Goal: Task Accomplishment & Management: Use online tool/utility

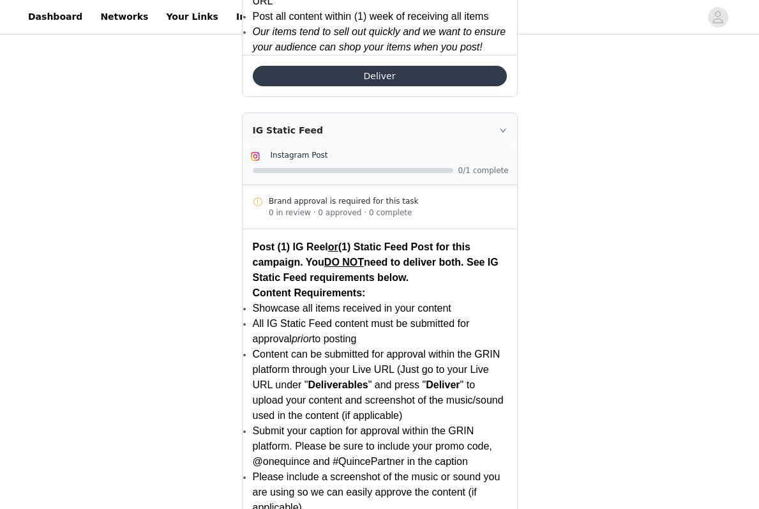
scroll to position [2040, 0]
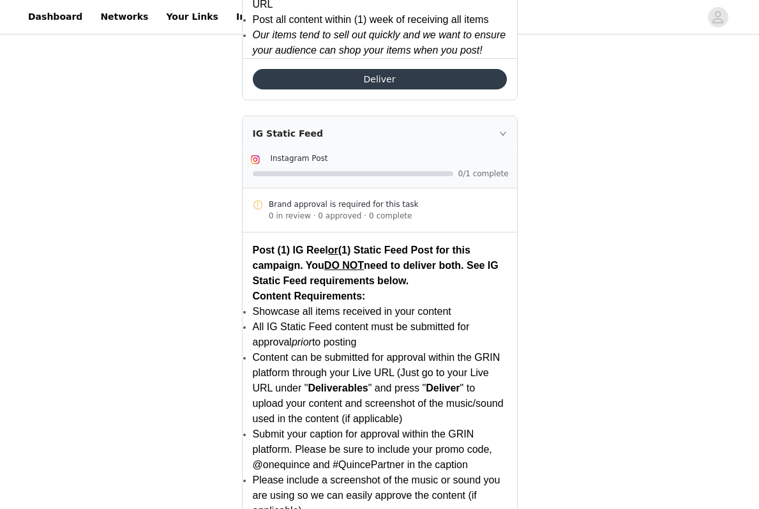
click at [500, 125] on div "IG Static Feed" at bounding box center [380, 133] width 275 height 34
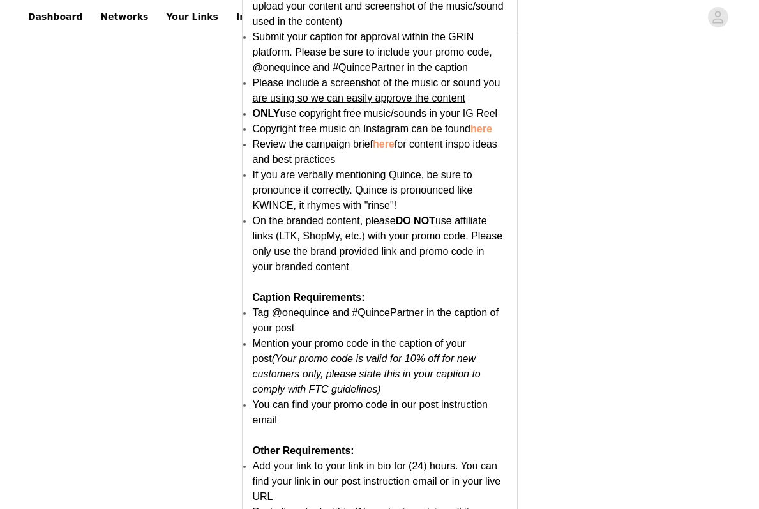
scroll to position [1754, 0]
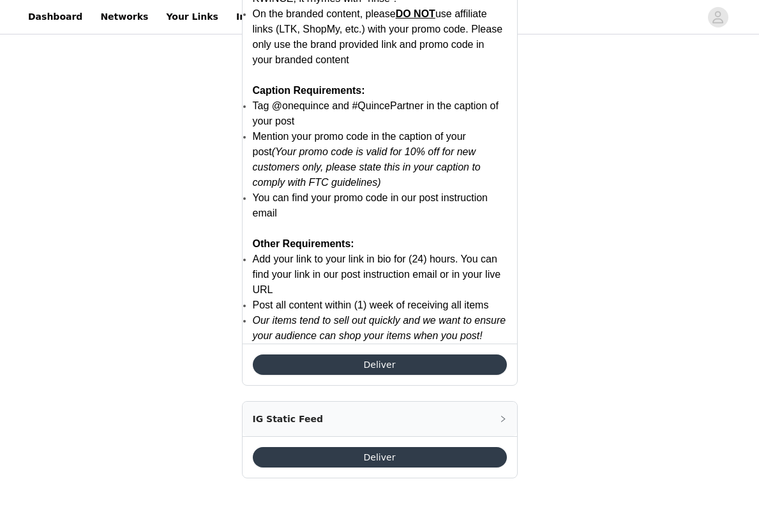
click at [386, 359] on button "Deliver" at bounding box center [380, 364] width 254 height 20
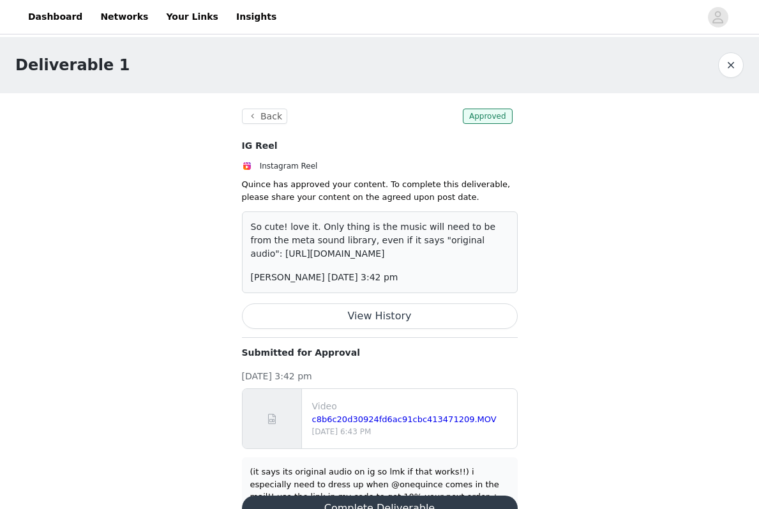
scroll to position [42, 0]
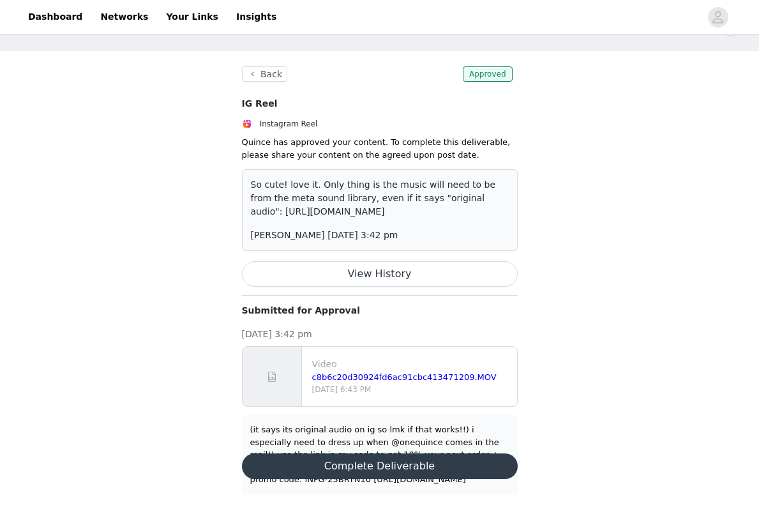
drag, startPoint x: 451, startPoint y: 428, endPoint x: 483, endPoint y: 460, distance: 45.6
click at [483, 460] on section "Back Approved IG Reel Instagram Reel Quince has approved your content. To compl…" at bounding box center [380, 280] width 307 height 459
drag, startPoint x: 377, startPoint y: 486, endPoint x: 246, endPoint y: 431, distance: 142.6
click at [246, 431] on div "(it says its original audio on ig so lmk if that works!!) i especially need to …" at bounding box center [380, 454] width 276 height 79
copy div "(it says its original audio on ig so lmk if that works!!) i especially need to …"
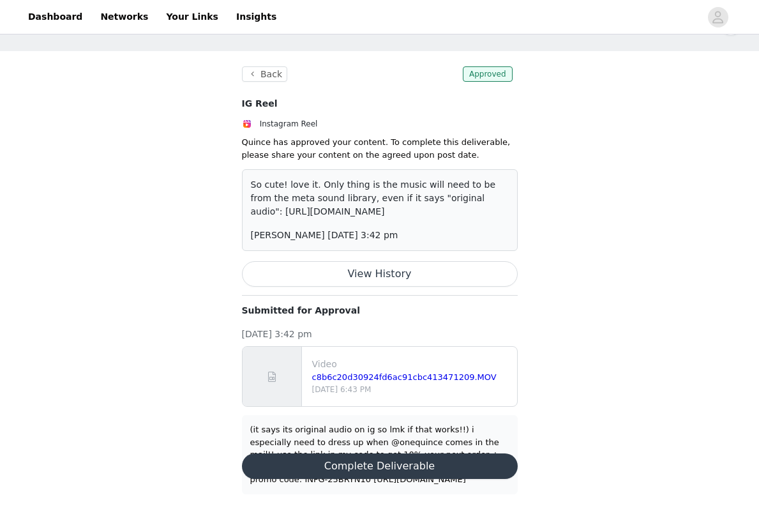
click at [628, 298] on div "Deliverable 1 Back Approved IG Reel Instagram Reel Quince has approved your con…" at bounding box center [379, 252] width 759 height 515
drag, startPoint x: 252, startPoint y: 429, endPoint x: 400, endPoint y: 466, distance: 152.1
click at [400, 466] on section "Back Approved IG Reel Instagram Reel Quince has approved your content. To compl…" at bounding box center [380, 280] width 307 height 459
copy div "it says its original audio on ig so lmk if that works!!) i especially need to d…"
click at [575, 281] on div "Deliverable 1 Back Approved IG Reel Instagram Reel Quince has approved your con…" at bounding box center [379, 252] width 759 height 515
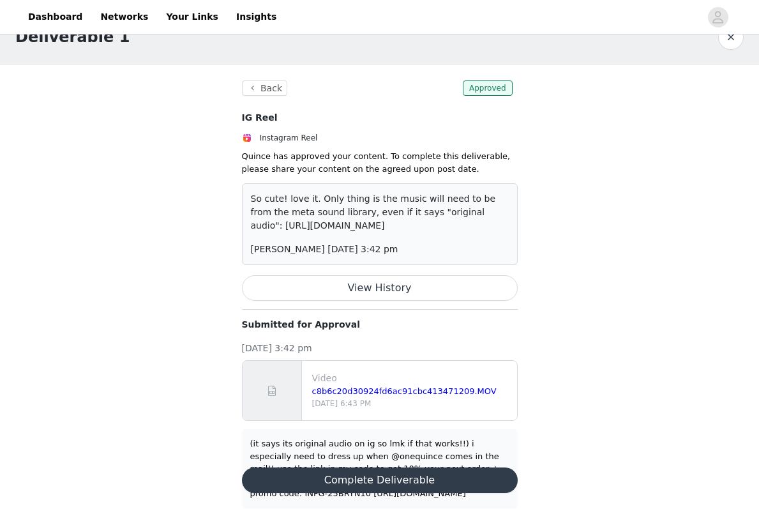
scroll to position [20, 0]
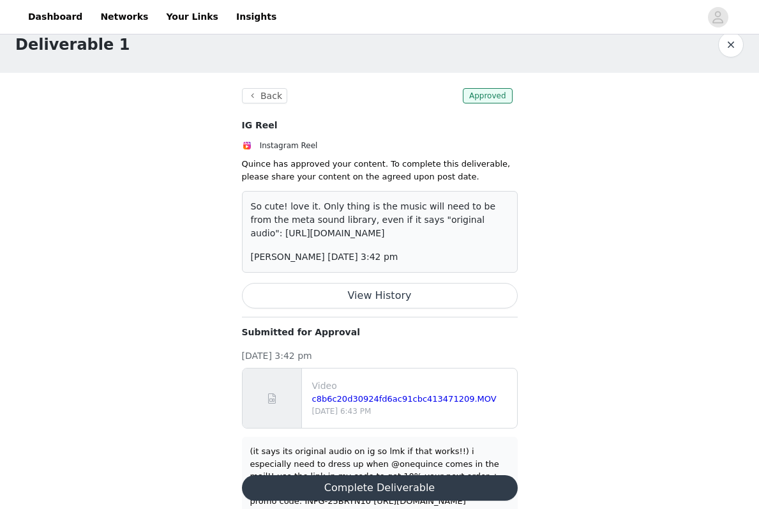
click at [406, 301] on button "View History" at bounding box center [380, 296] width 276 height 26
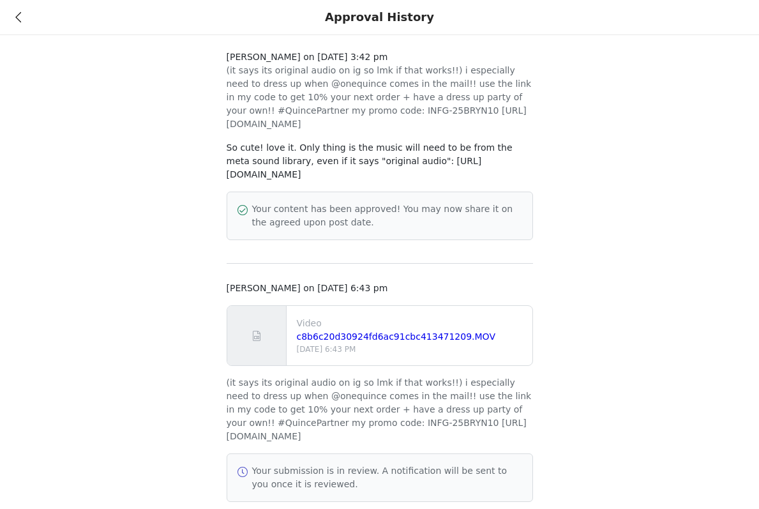
scroll to position [63, 0]
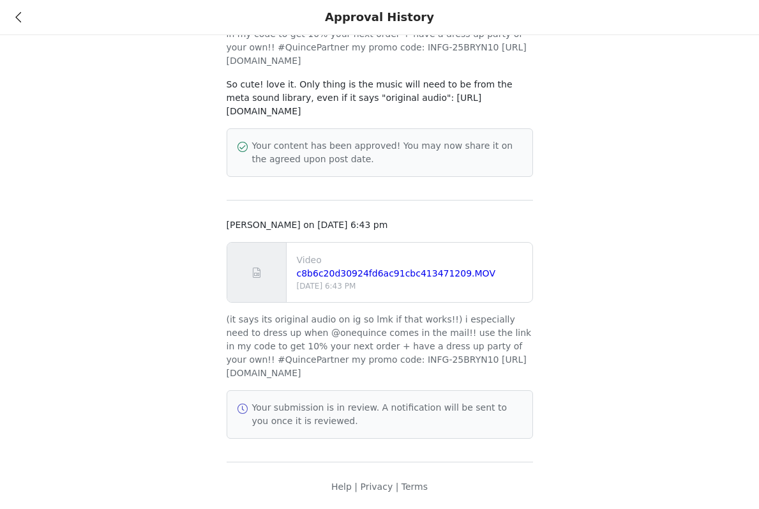
drag, startPoint x: 362, startPoint y: 379, endPoint x: 440, endPoint y: 315, distance: 100.7
click at [440, 315] on p "(it says its original audio on ig so lmk if that works!!) i especially need to …" at bounding box center [380, 346] width 307 height 67
copy p "i especially need to dress up when @onequince comes in the mail!! use the link …"
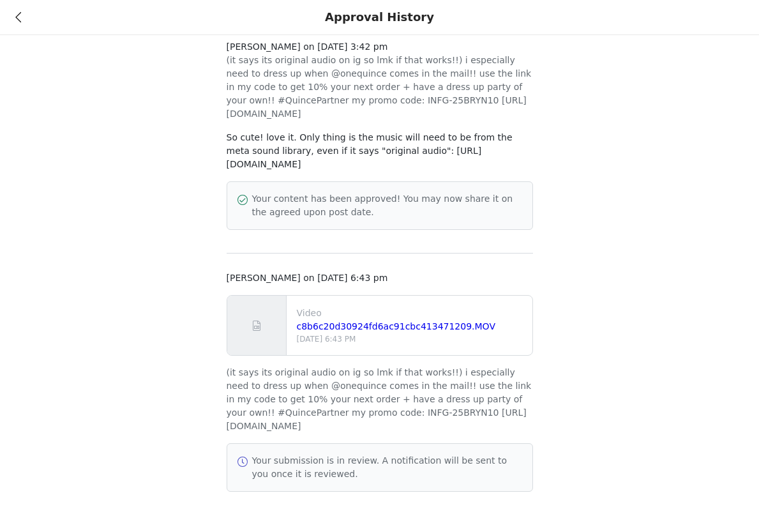
scroll to position [0, 0]
